Goal: Task Accomplishment & Management: Use online tool/utility

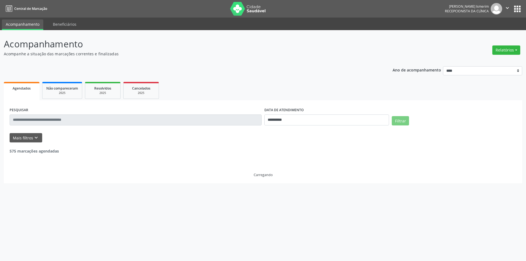
click at [508, 45] on div "Relatórios Agendamentos Procedimentos realizados" at bounding box center [506, 50] width 32 height 13
click at [501, 49] on button "Relatórios" at bounding box center [506, 49] width 28 height 9
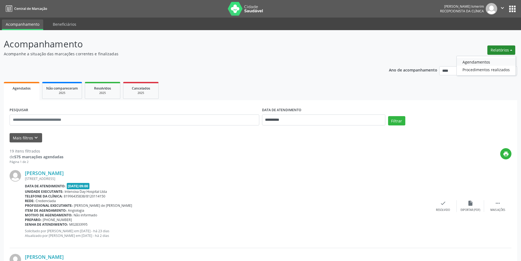
click at [480, 63] on link "Agendamentos" at bounding box center [486, 62] width 59 height 8
select select "*"
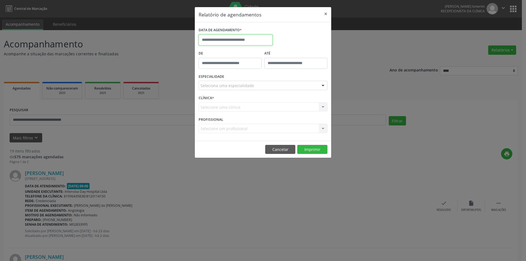
click at [216, 40] on input "text" at bounding box center [235, 39] width 74 height 11
click at [279, 91] on span "16" at bounding box center [276, 90] width 11 height 11
type input "**********"
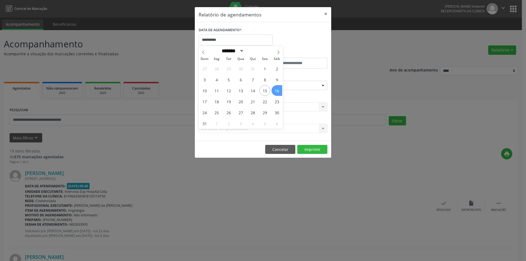
click at [276, 86] on span "16" at bounding box center [276, 90] width 11 height 11
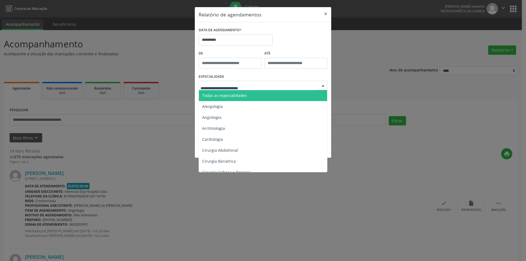
click at [253, 81] on div at bounding box center [262, 85] width 129 height 9
click at [253, 96] on span "Todas as especialidades" at bounding box center [263, 95] width 129 height 11
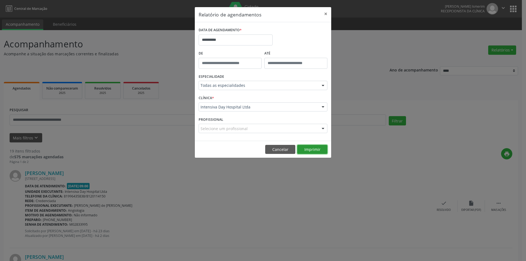
click at [310, 152] on button "Imprimir" at bounding box center [312, 149] width 30 height 9
